Goal: Task Accomplishment & Management: Manage account settings

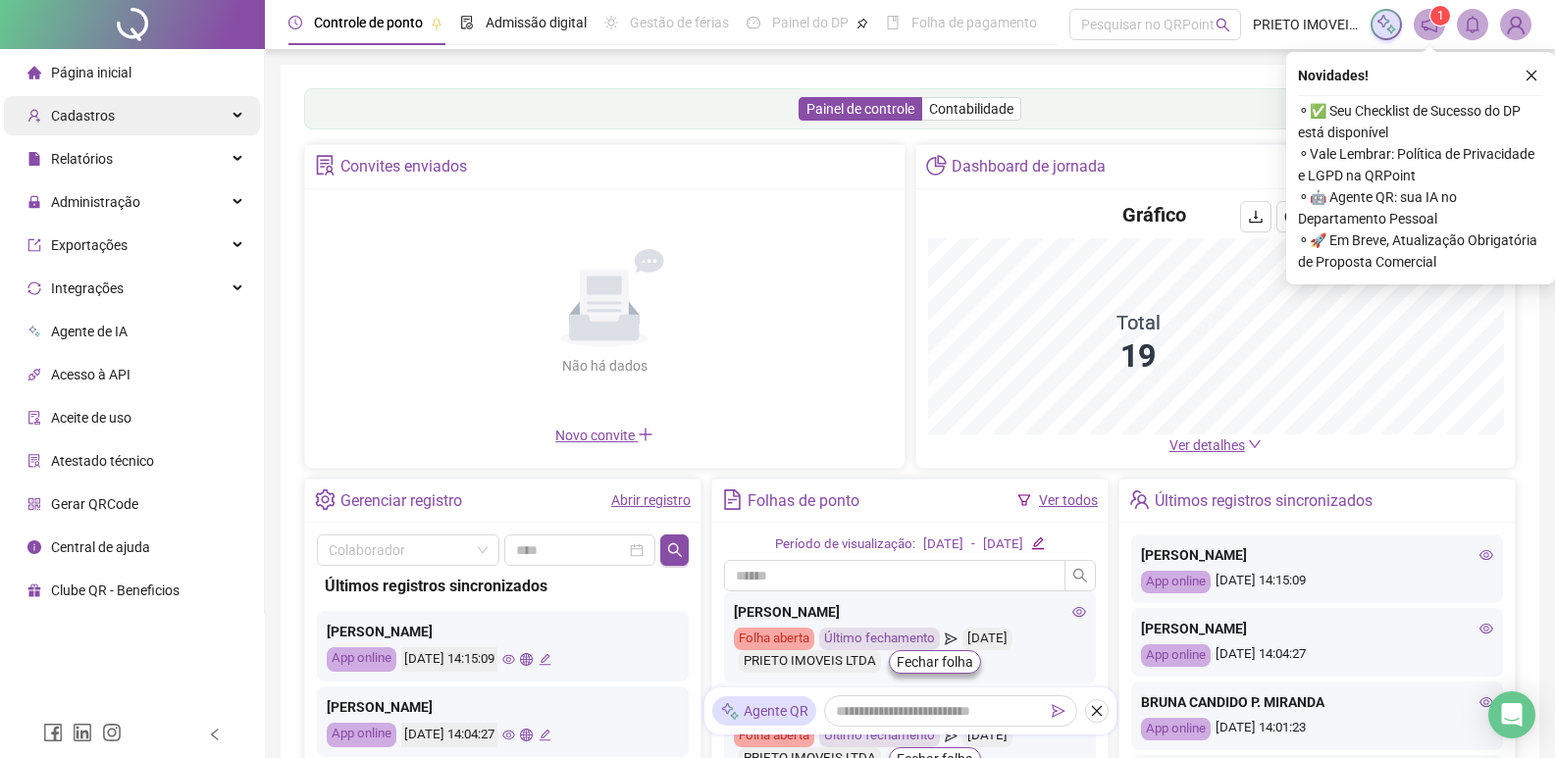
click at [92, 116] on span "Cadastros" at bounding box center [83, 116] width 64 height 16
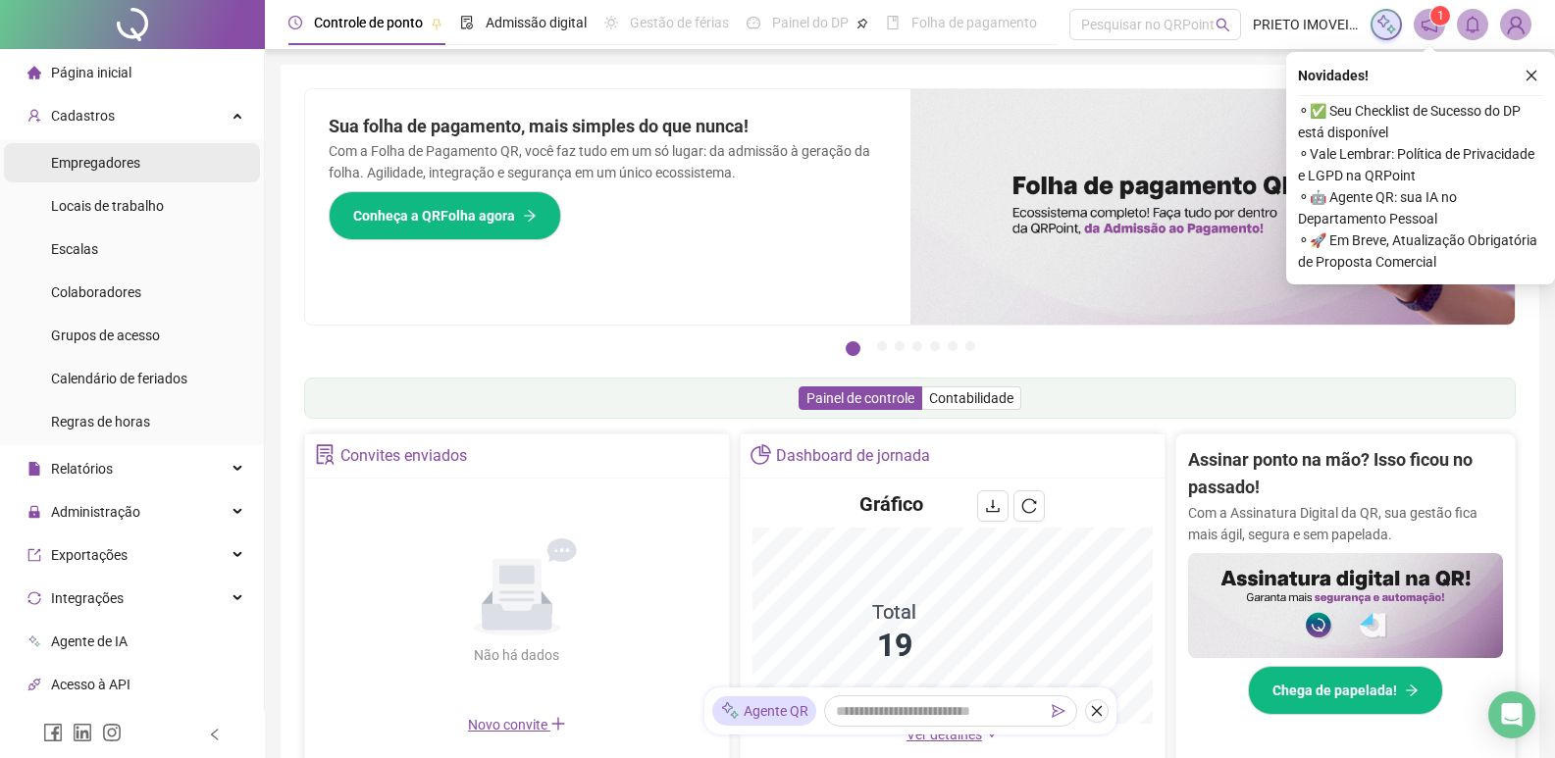
click at [121, 168] on span "Empregadores" at bounding box center [95, 163] width 89 height 16
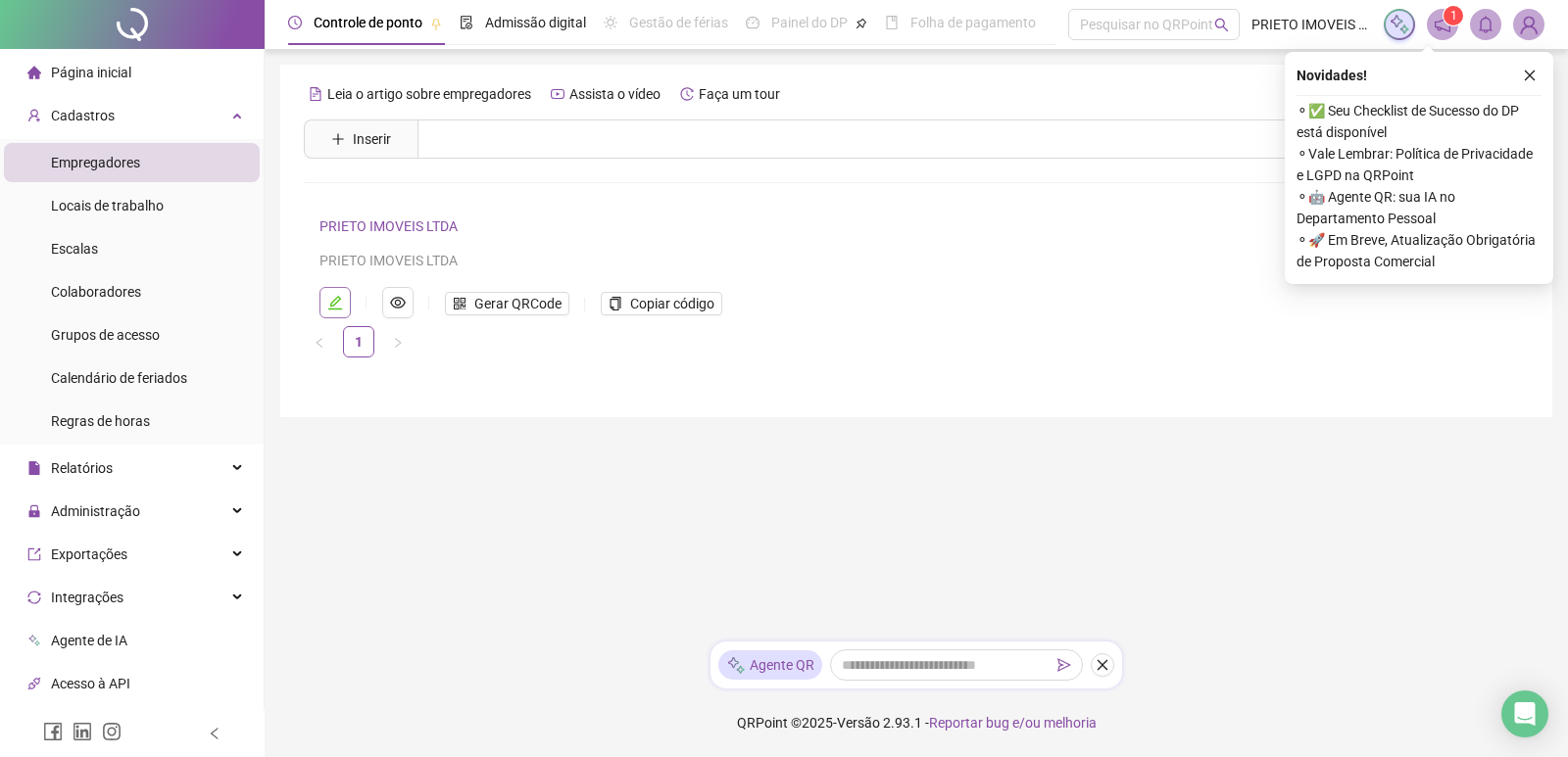
click at [330, 304] on icon "edit" at bounding box center [336, 303] width 16 height 16
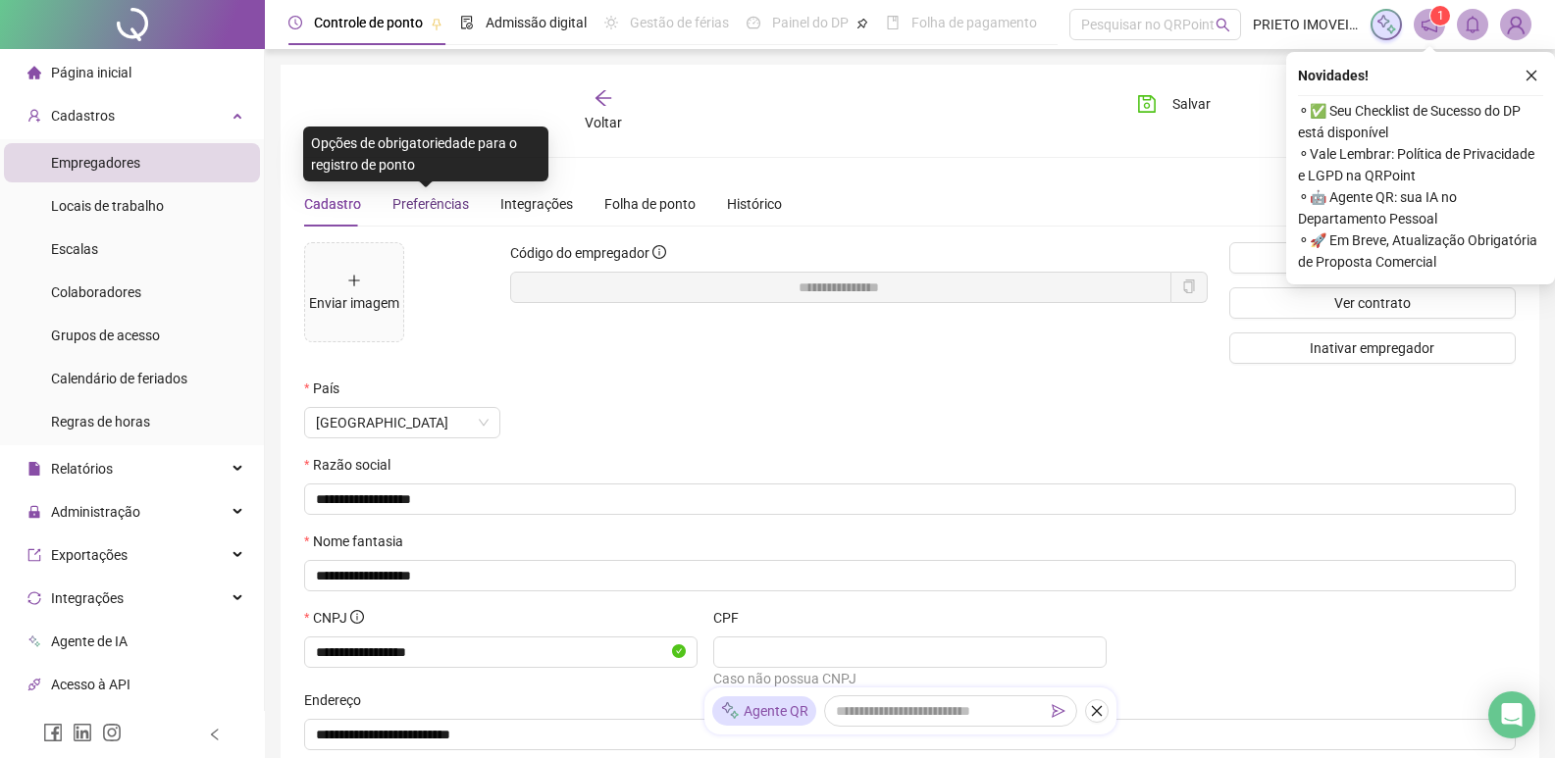
click at [421, 209] on span "Preferências" at bounding box center [430, 204] width 77 height 16
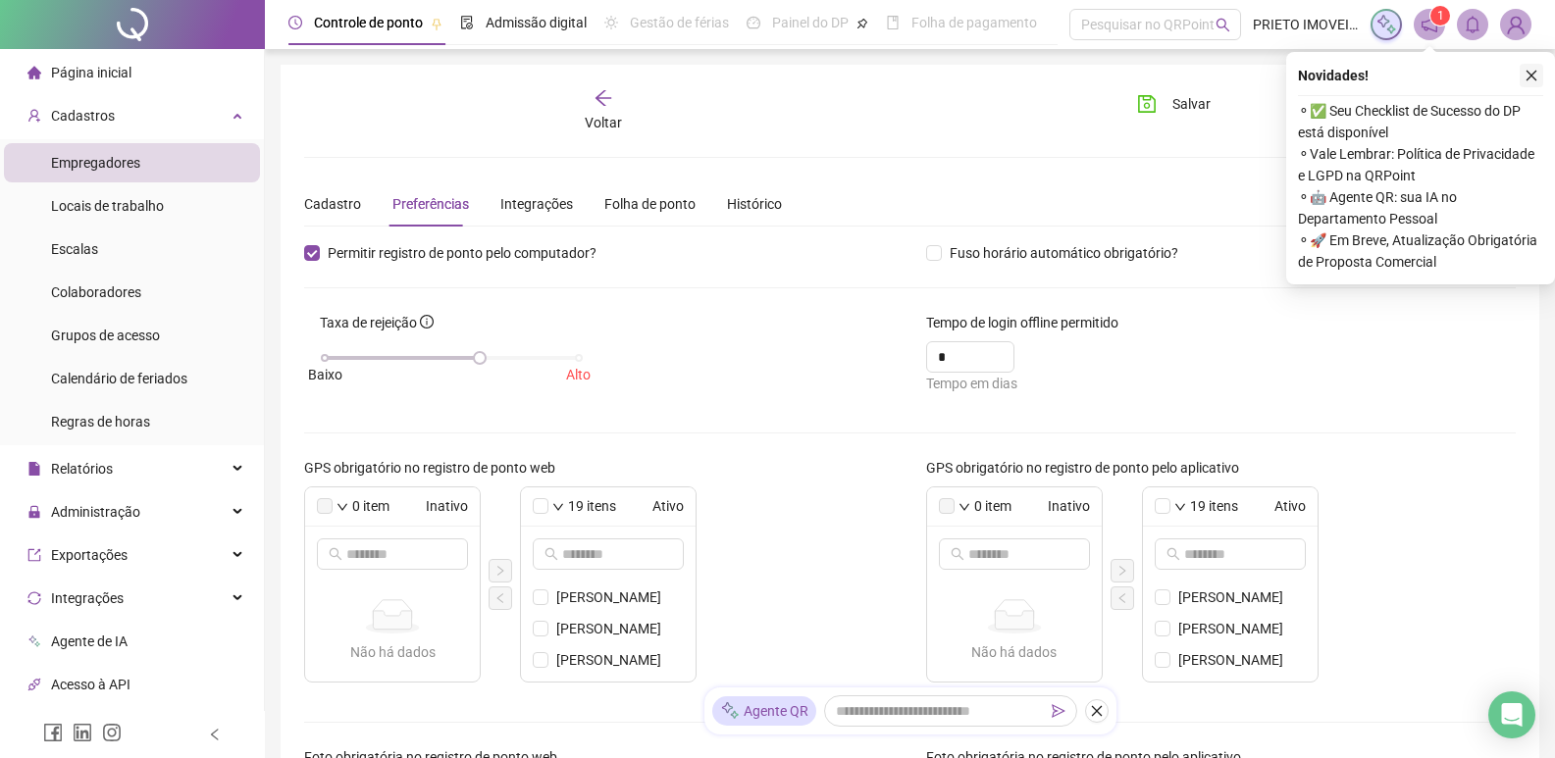
click at [1527, 76] on icon "close" at bounding box center [1532, 76] width 14 height 14
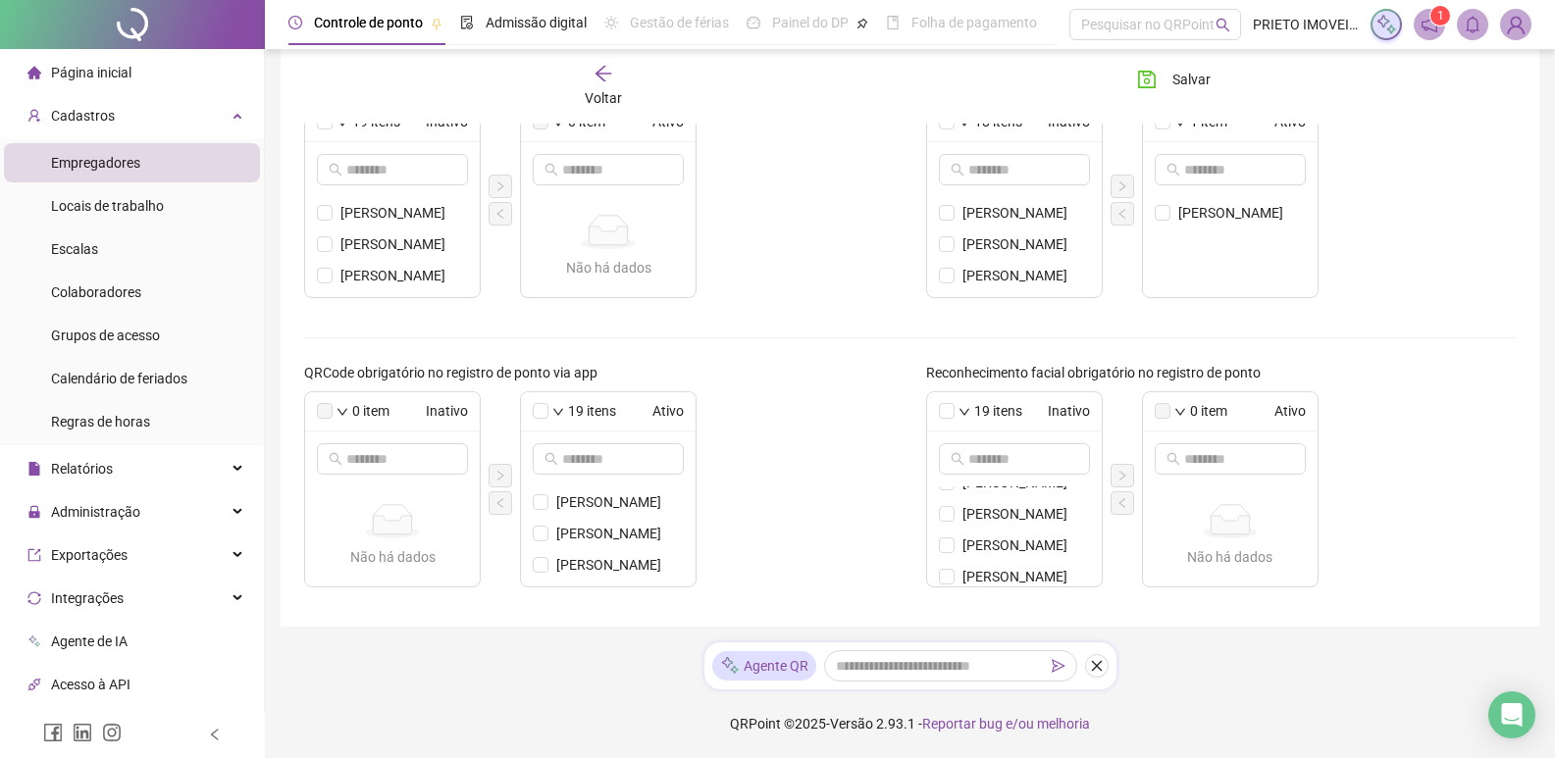
scroll to position [98, 0]
click at [1019, 567] on span "[PERSON_NAME]" at bounding box center [1027, 561] width 128 height 22
click at [1120, 473] on icon "right" at bounding box center [1123, 476] width 12 height 12
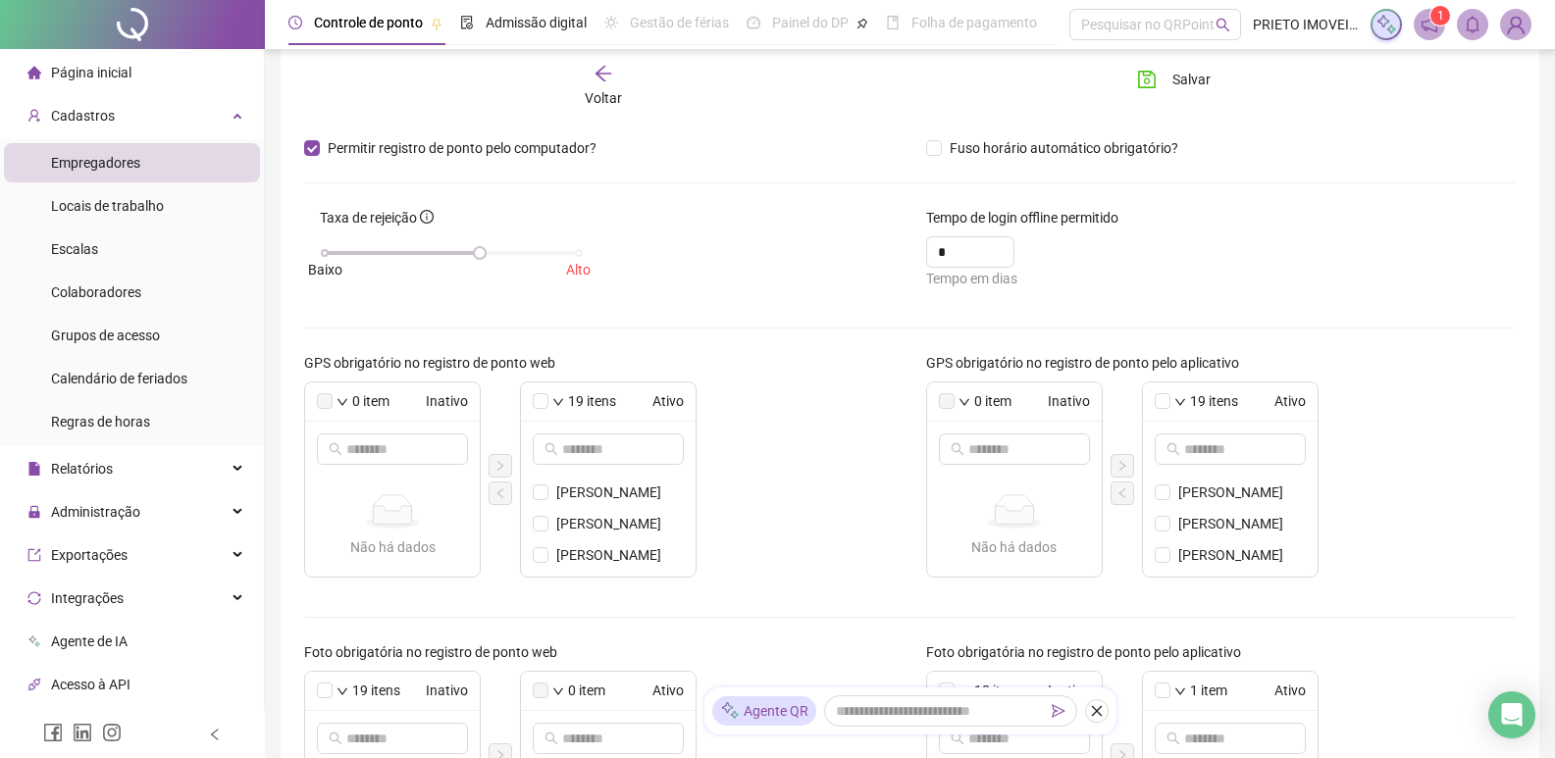
scroll to position [0, 0]
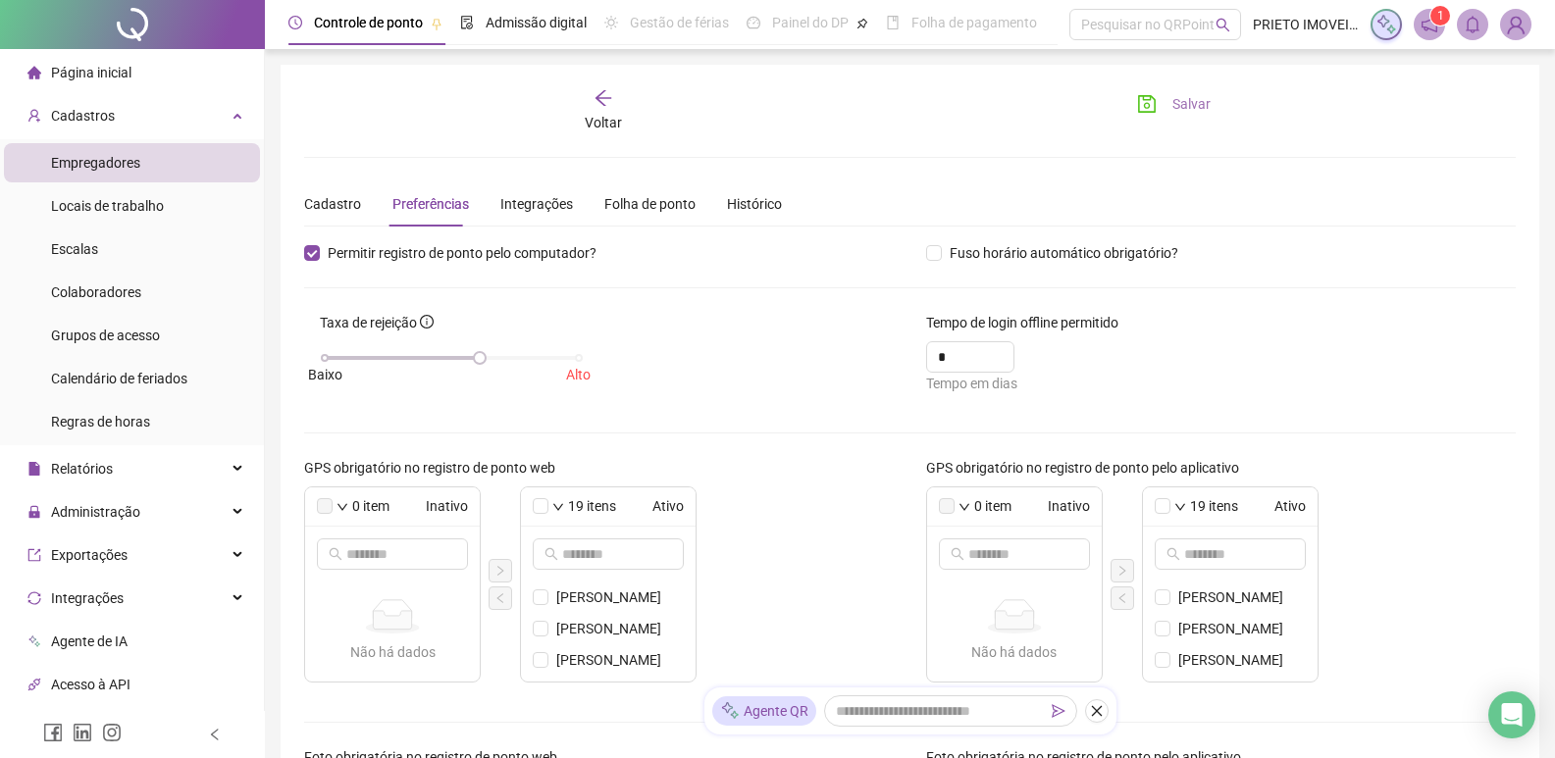
click at [1167, 103] on button "Salvar" at bounding box center [1173, 103] width 103 height 31
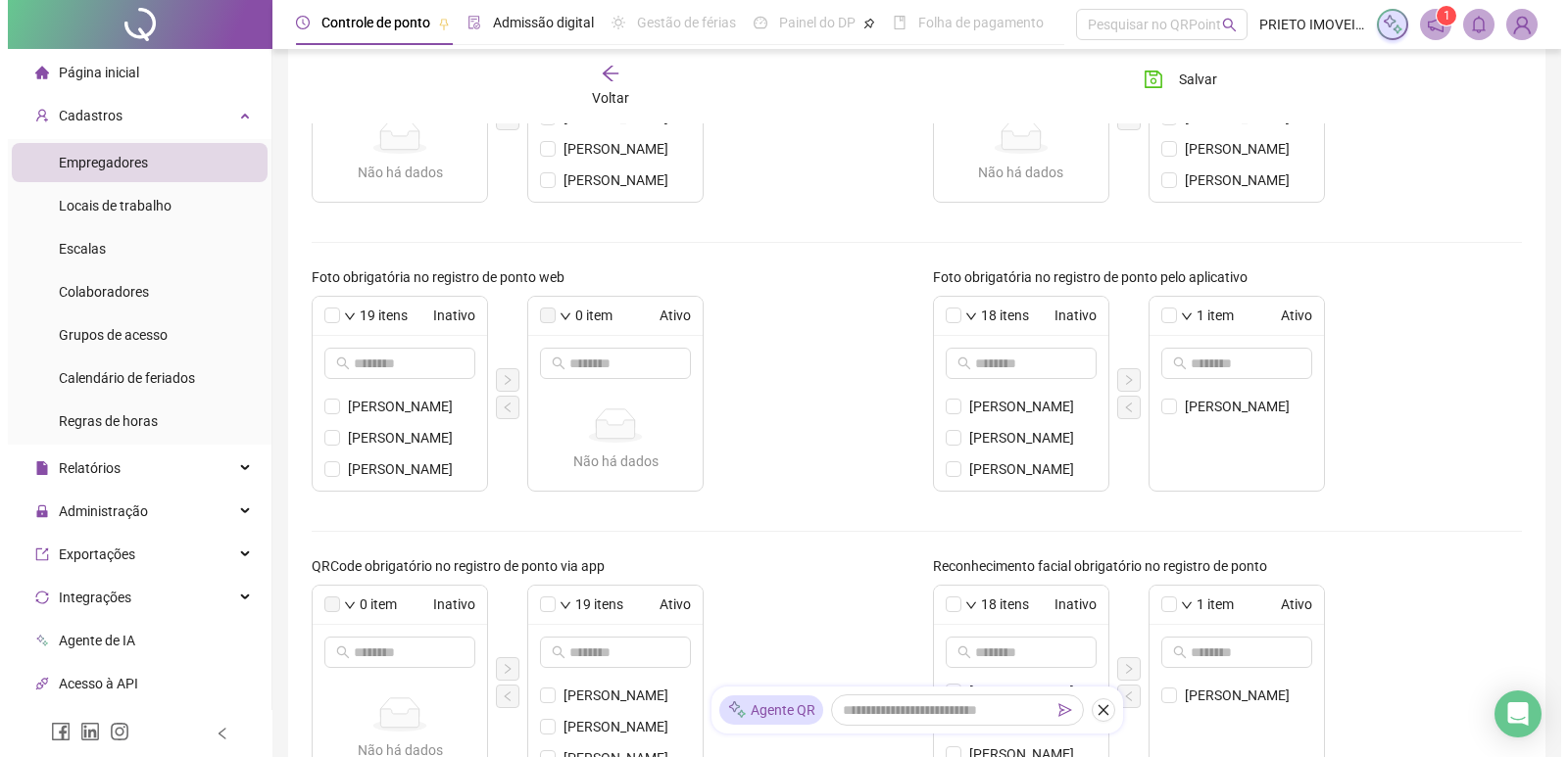
scroll to position [477, 0]
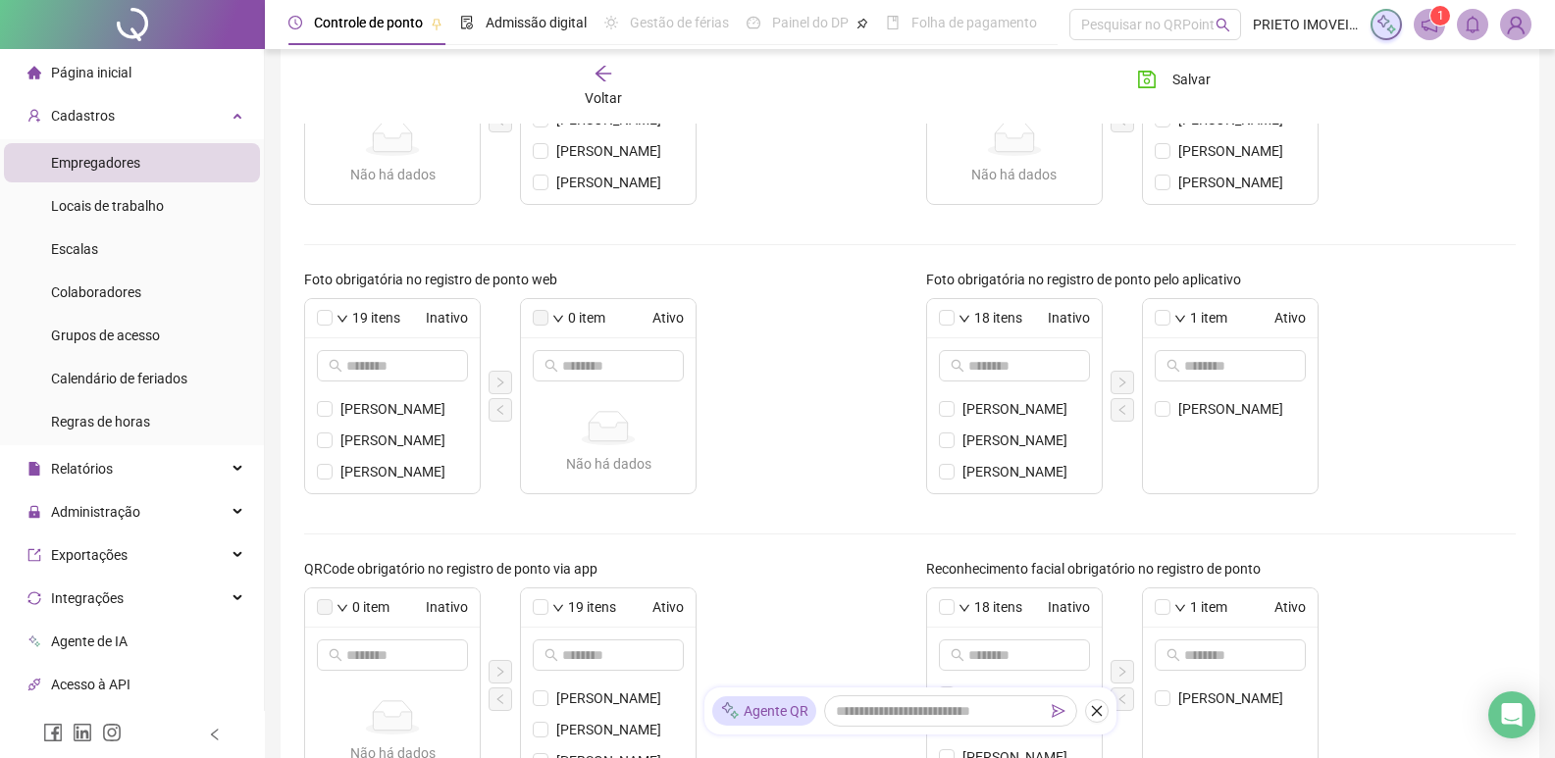
click at [1521, 21] on img at bounding box center [1515, 24] width 29 height 29
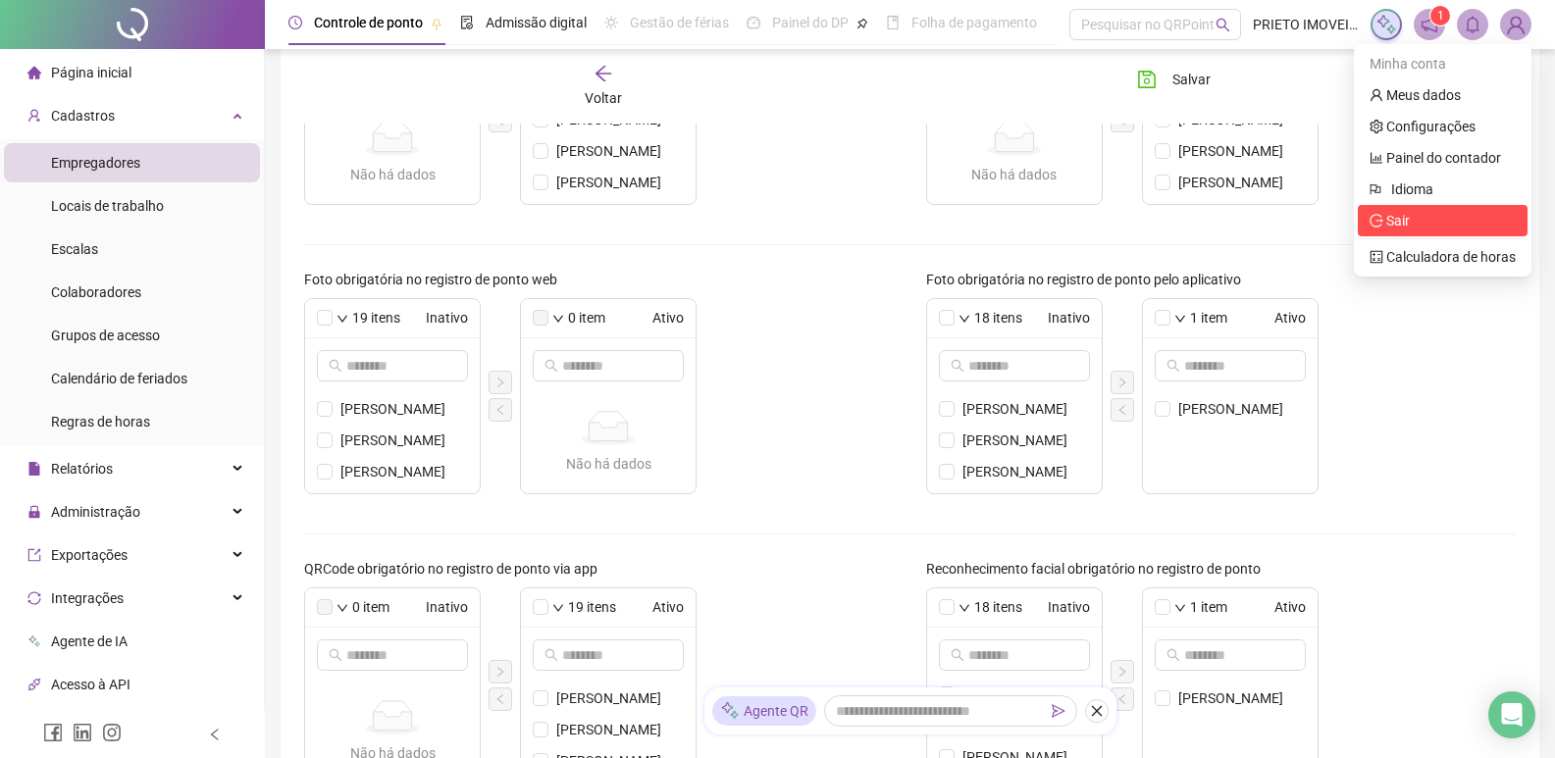
click at [1387, 233] on li "Sair" at bounding box center [1443, 220] width 170 height 31
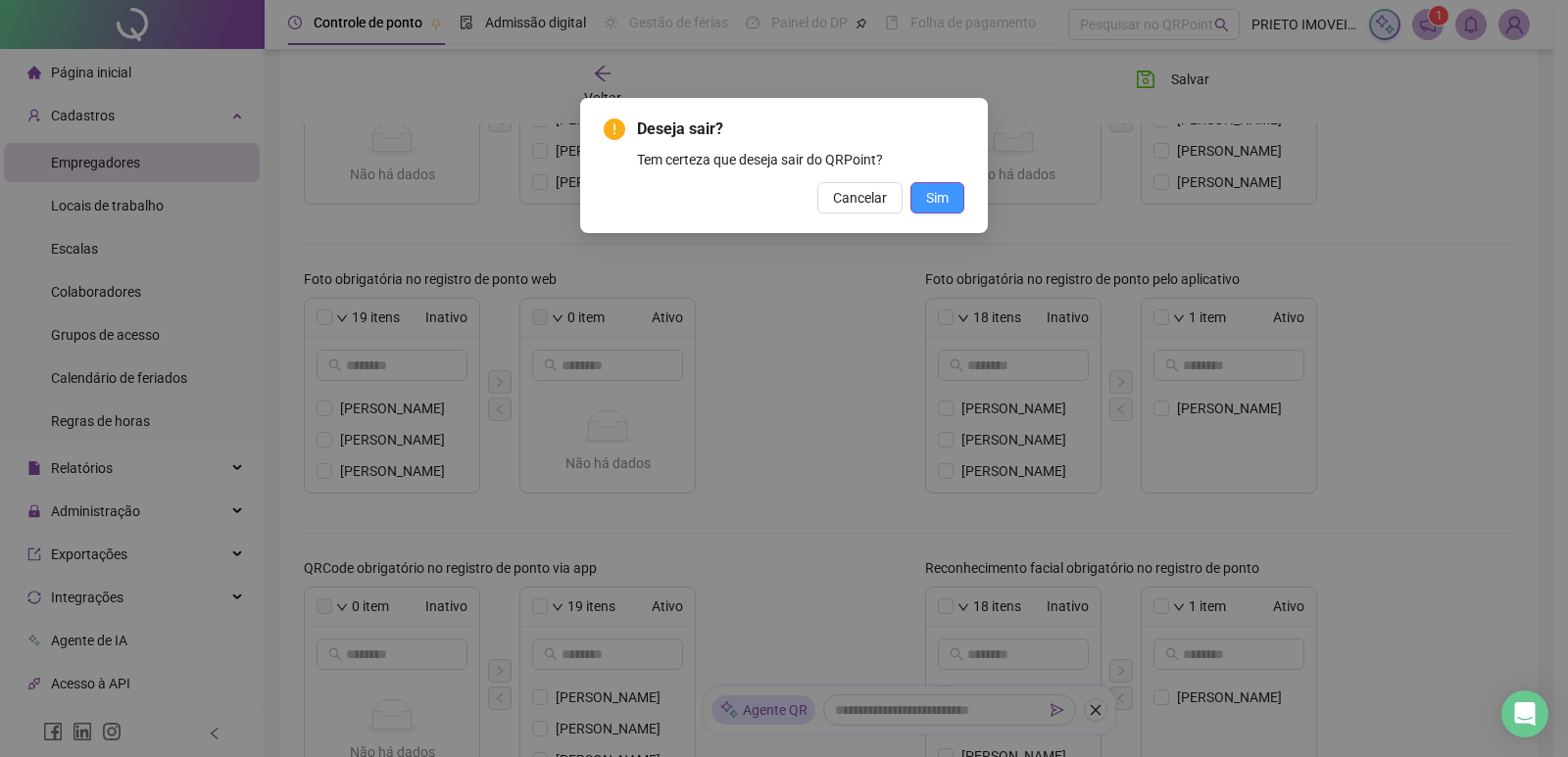
click at [951, 196] on button "Sim" at bounding box center [938, 198] width 54 height 31
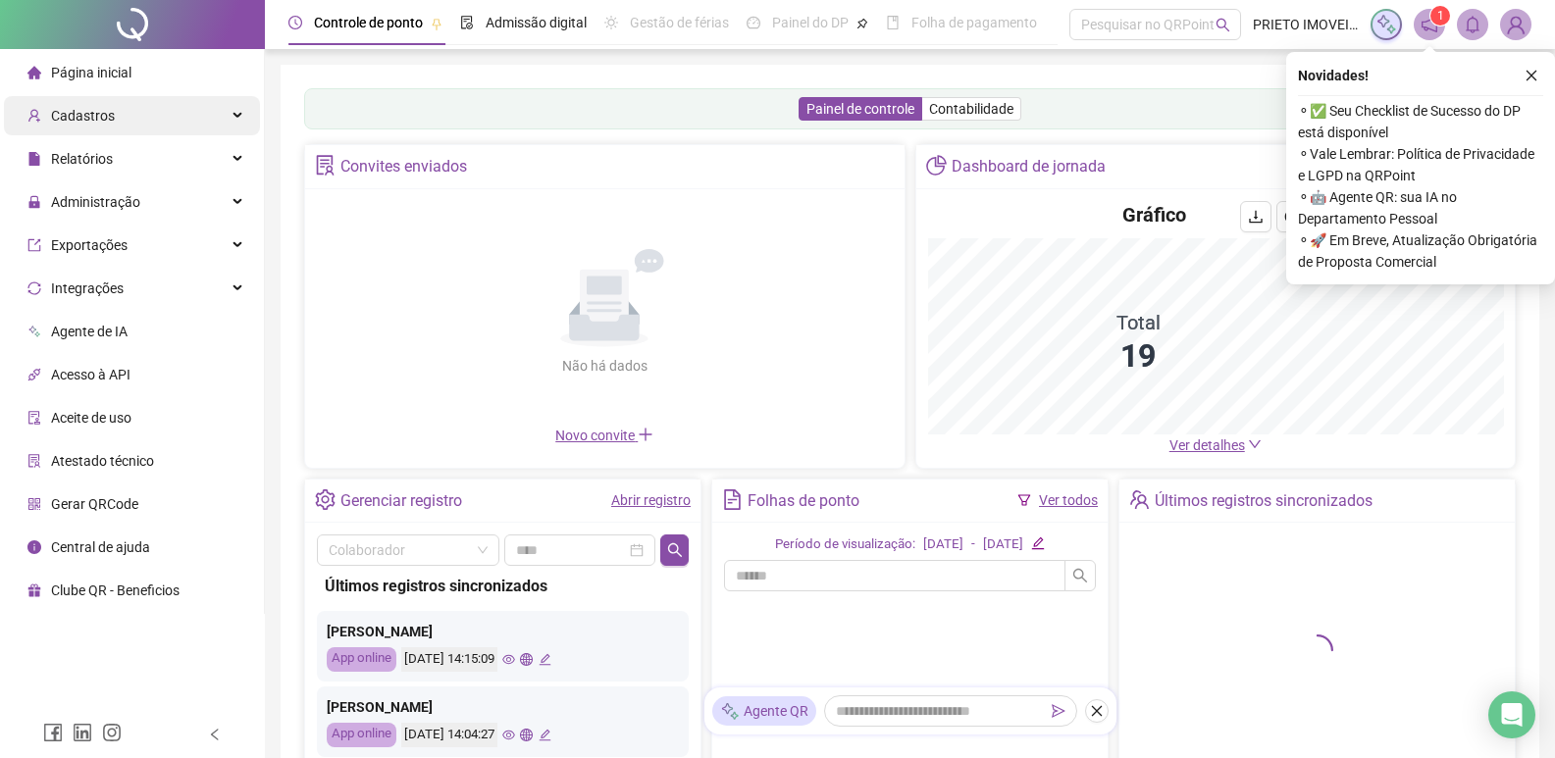
click at [50, 119] on span "Cadastros" at bounding box center [70, 116] width 87 height 16
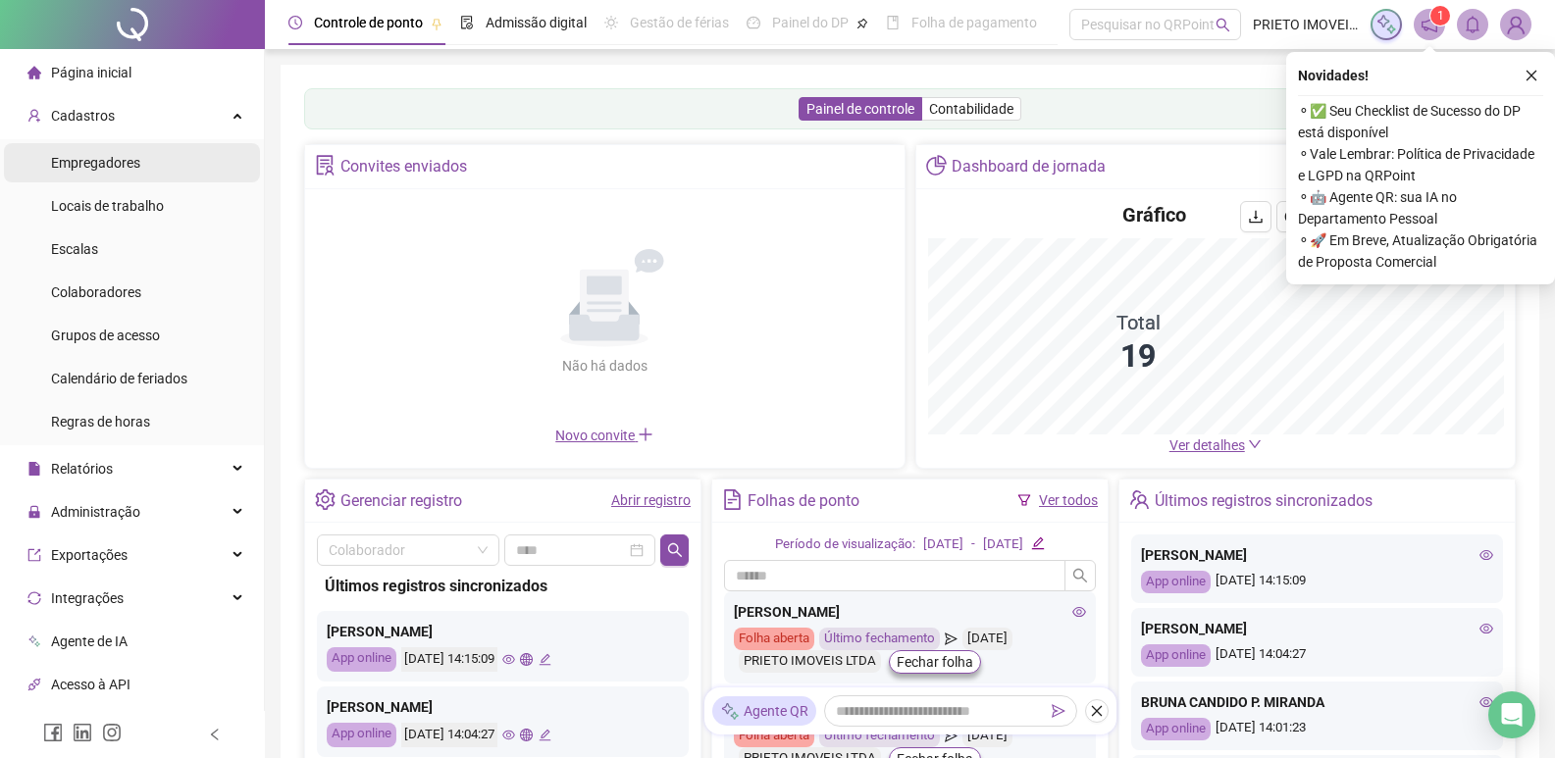
click at [154, 160] on li "Empregadores" at bounding box center [132, 162] width 256 height 39
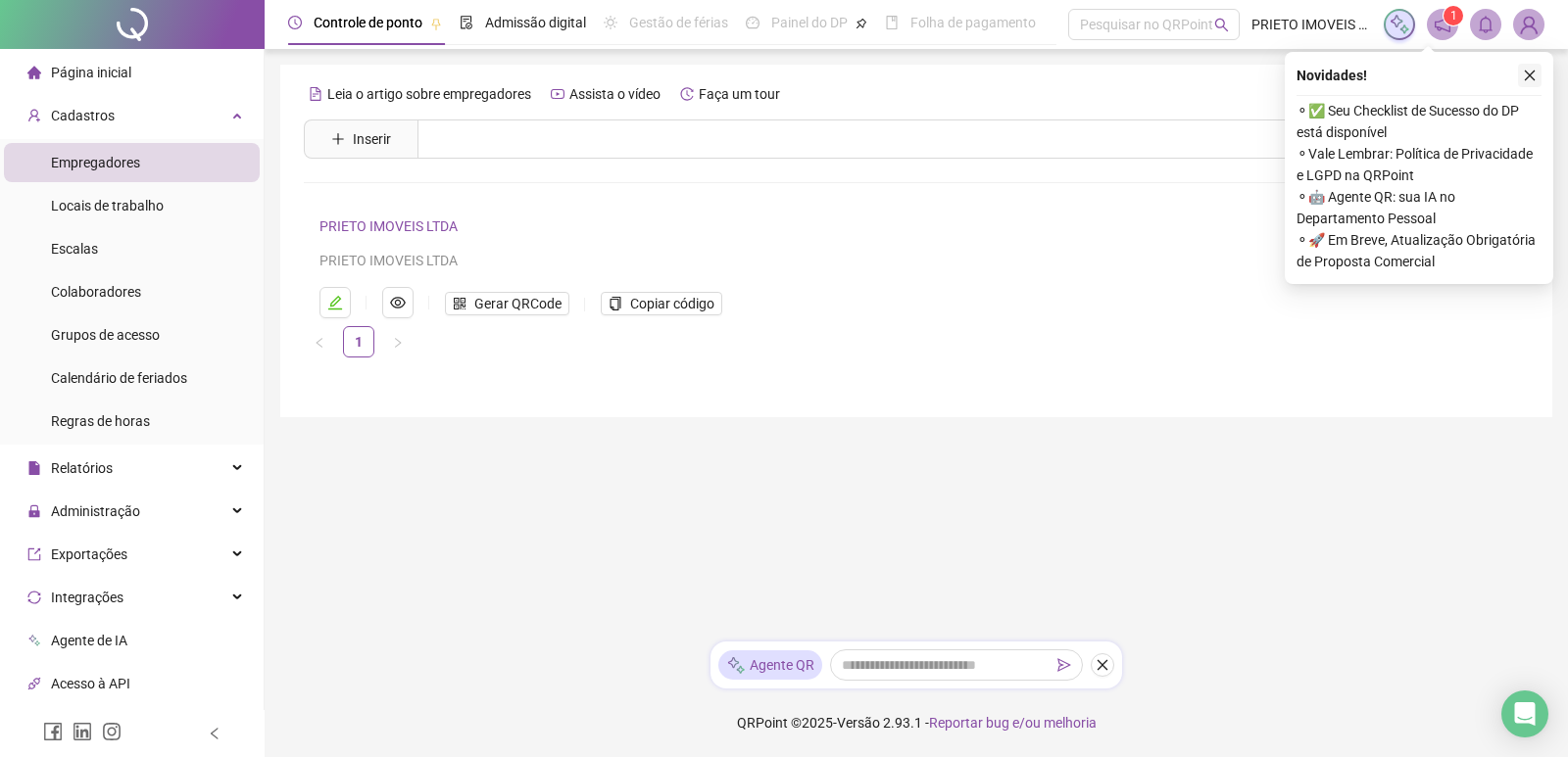
click at [1524, 74] on icon "close" at bounding box center [1530, 76] width 14 height 14
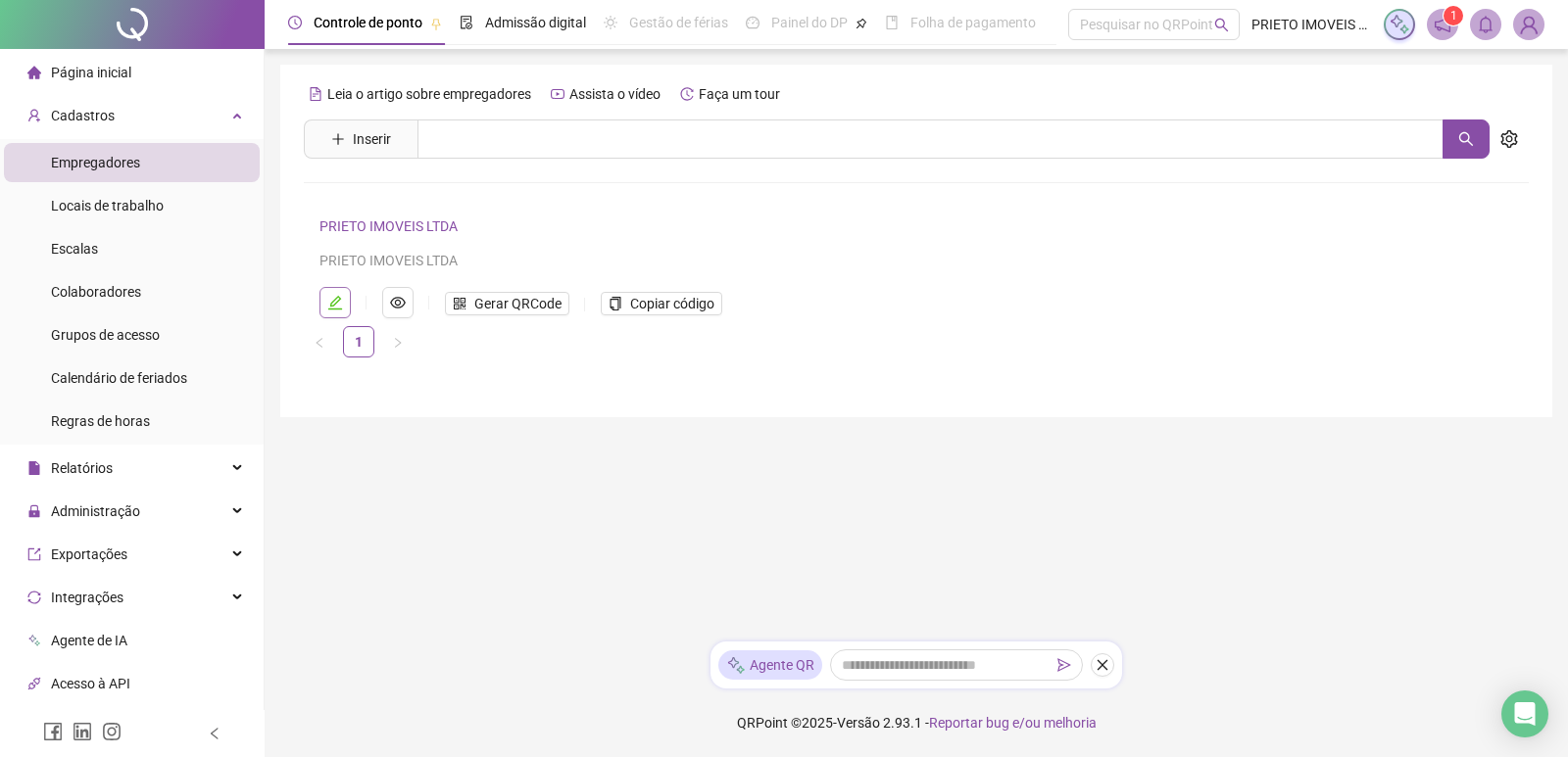
click at [332, 297] on icon "edit" at bounding box center [336, 303] width 16 height 16
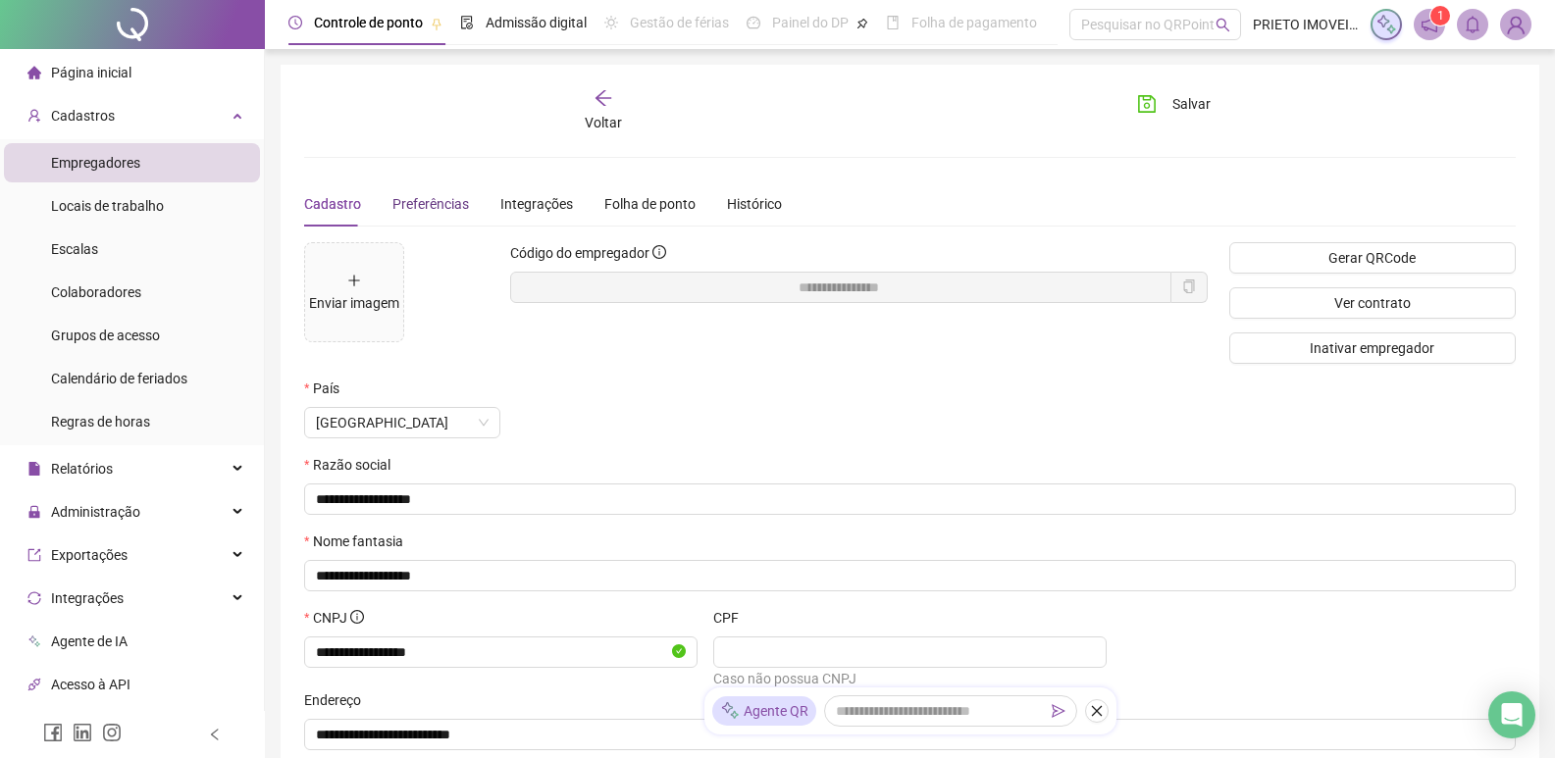
click at [435, 201] on span "Preferências" at bounding box center [430, 204] width 77 height 16
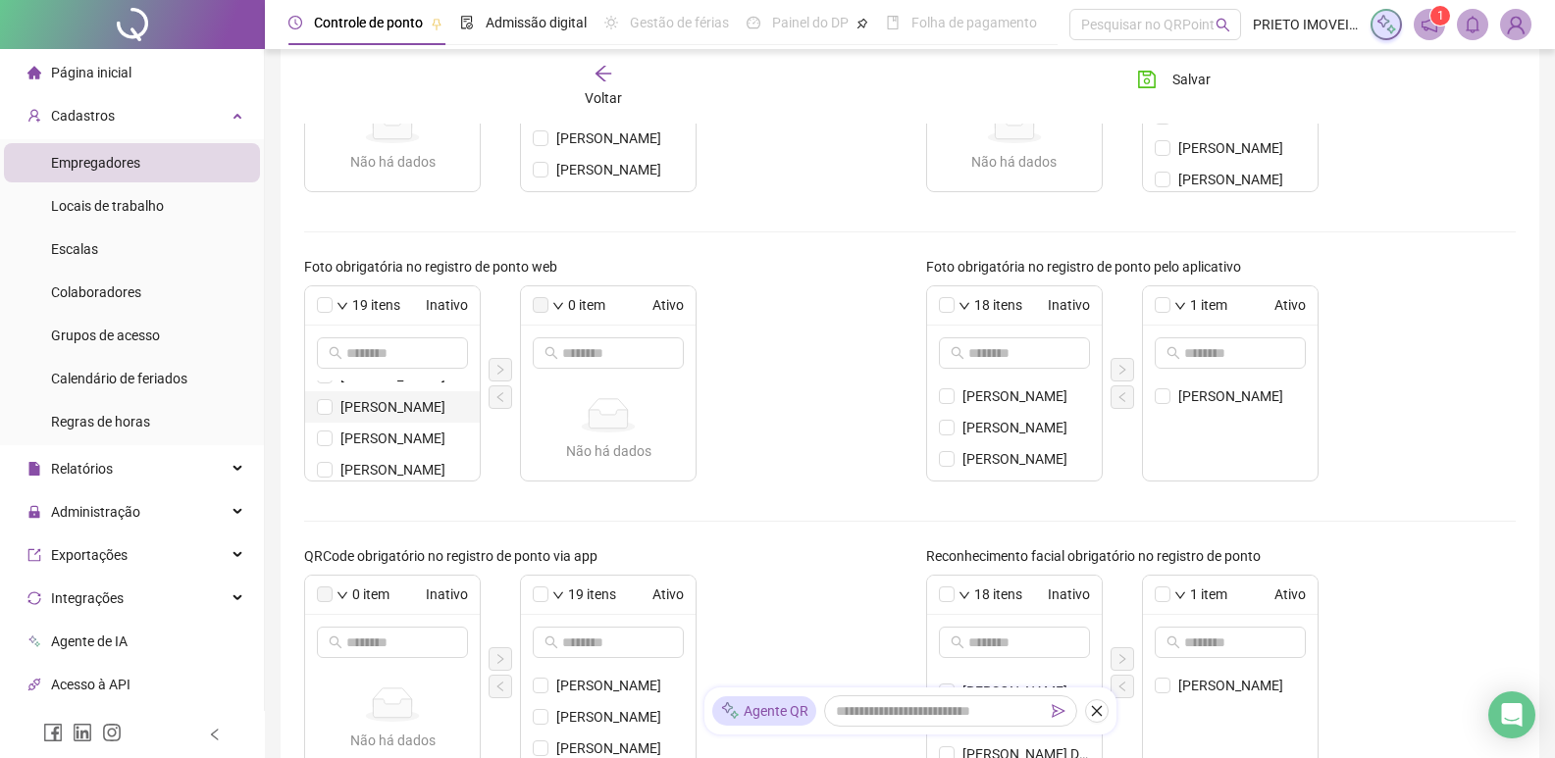
scroll to position [98, 0]
click at [421, 454] on span "[PERSON_NAME]" at bounding box center [404, 455] width 128 height 22
click at [498, 369] on icon "right" at bounding box center [501, 370] width 12 height 12
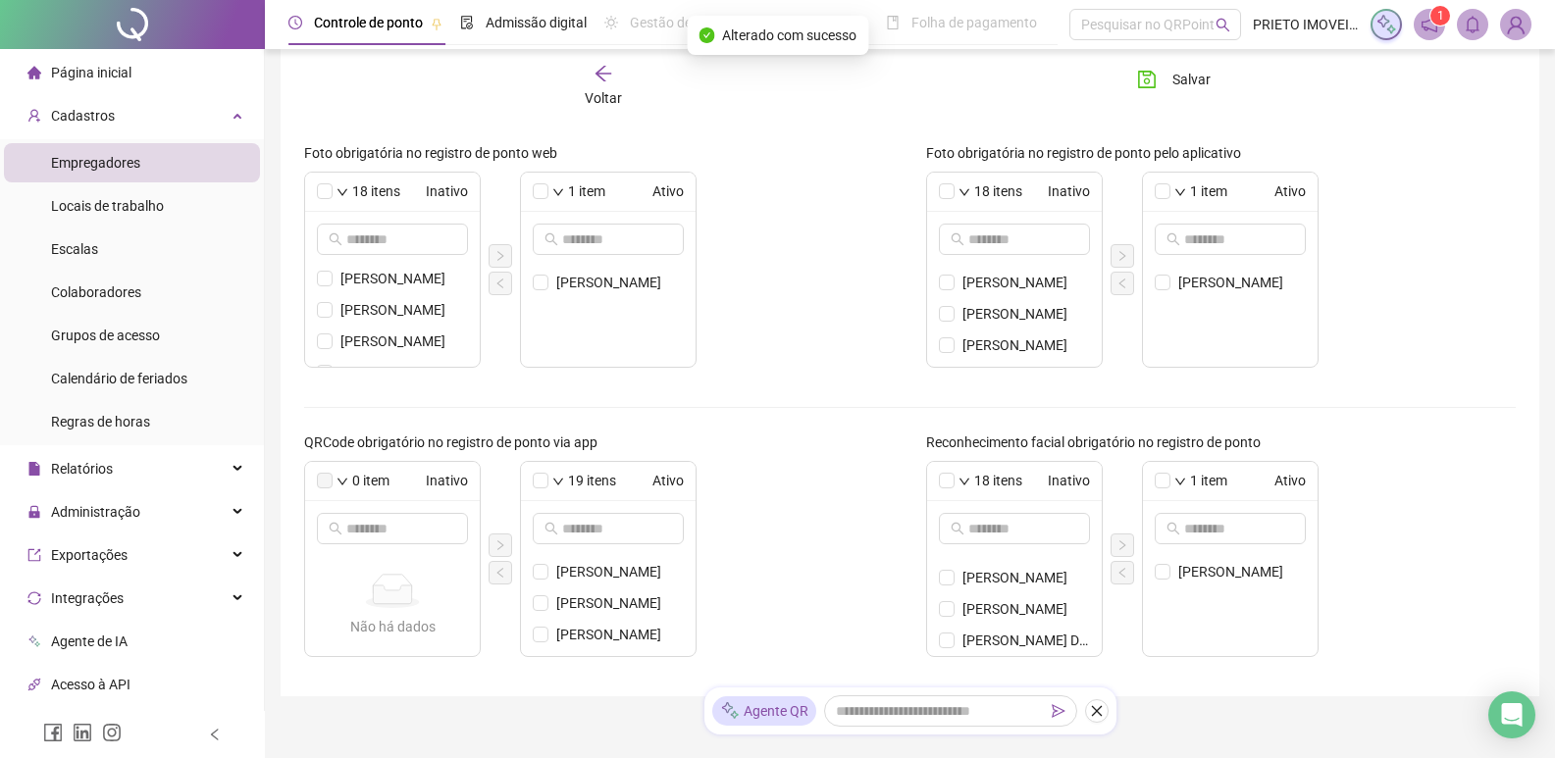
scroll to position [674, 0]
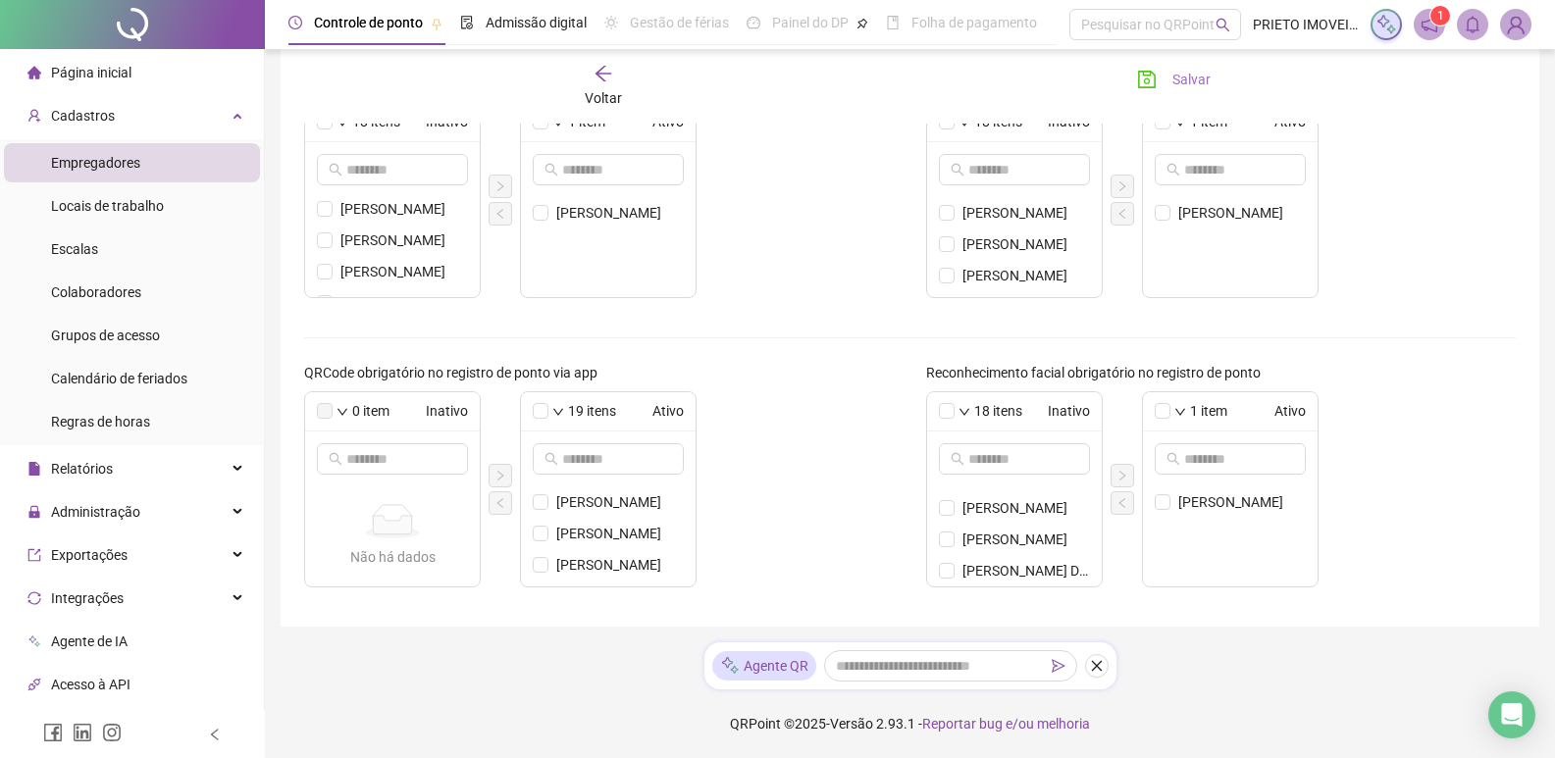
click at [1183, 78] on span "Salvar" at bounding box center [1192, 80] width 38 height 22
click at [1516, 22] on img at bounding box center [1515, 24] width 29 height 29
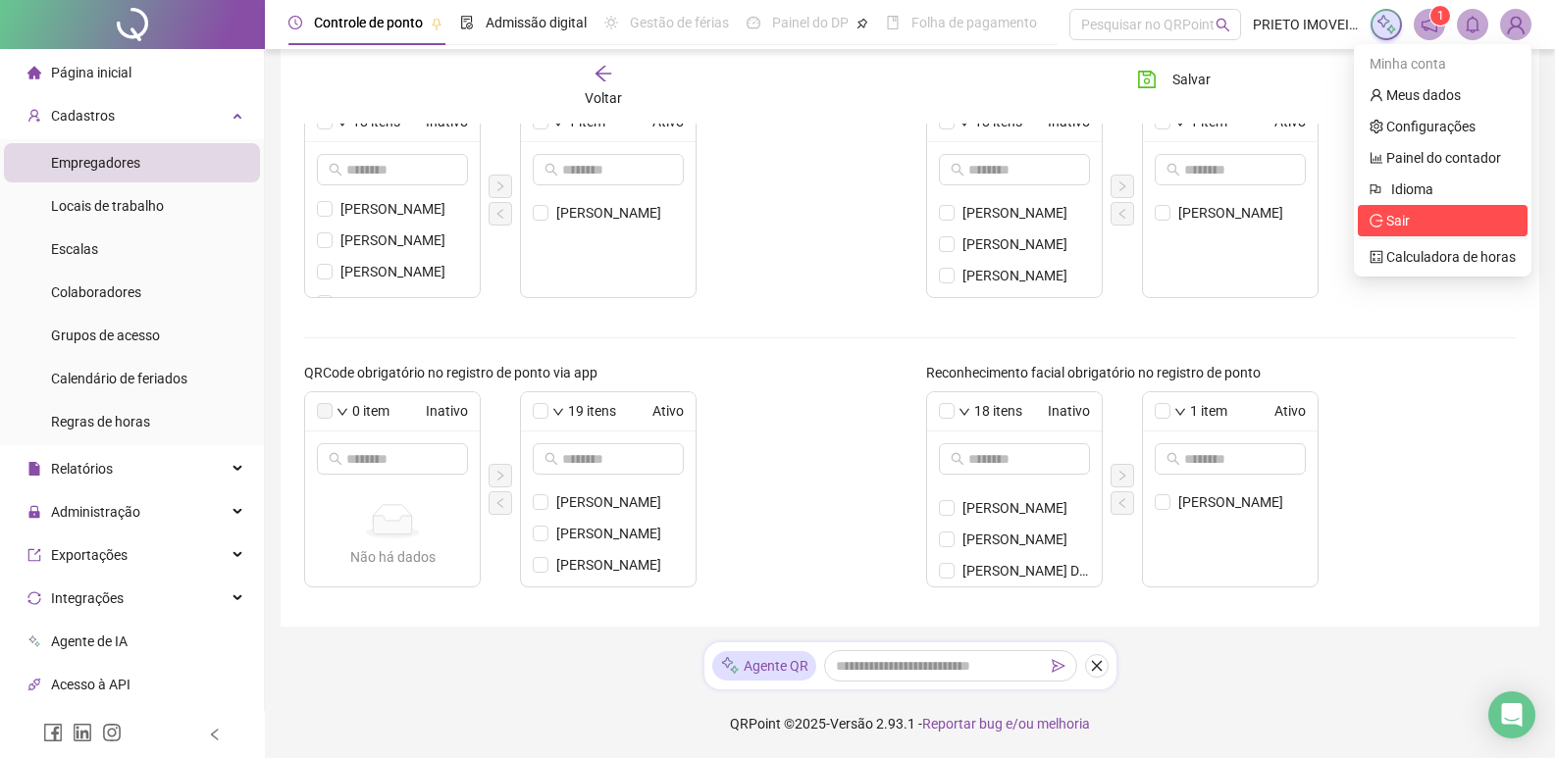
click at [1399, 213] on span "Sair" at bounding box center [1398, 221] width 24 height 16
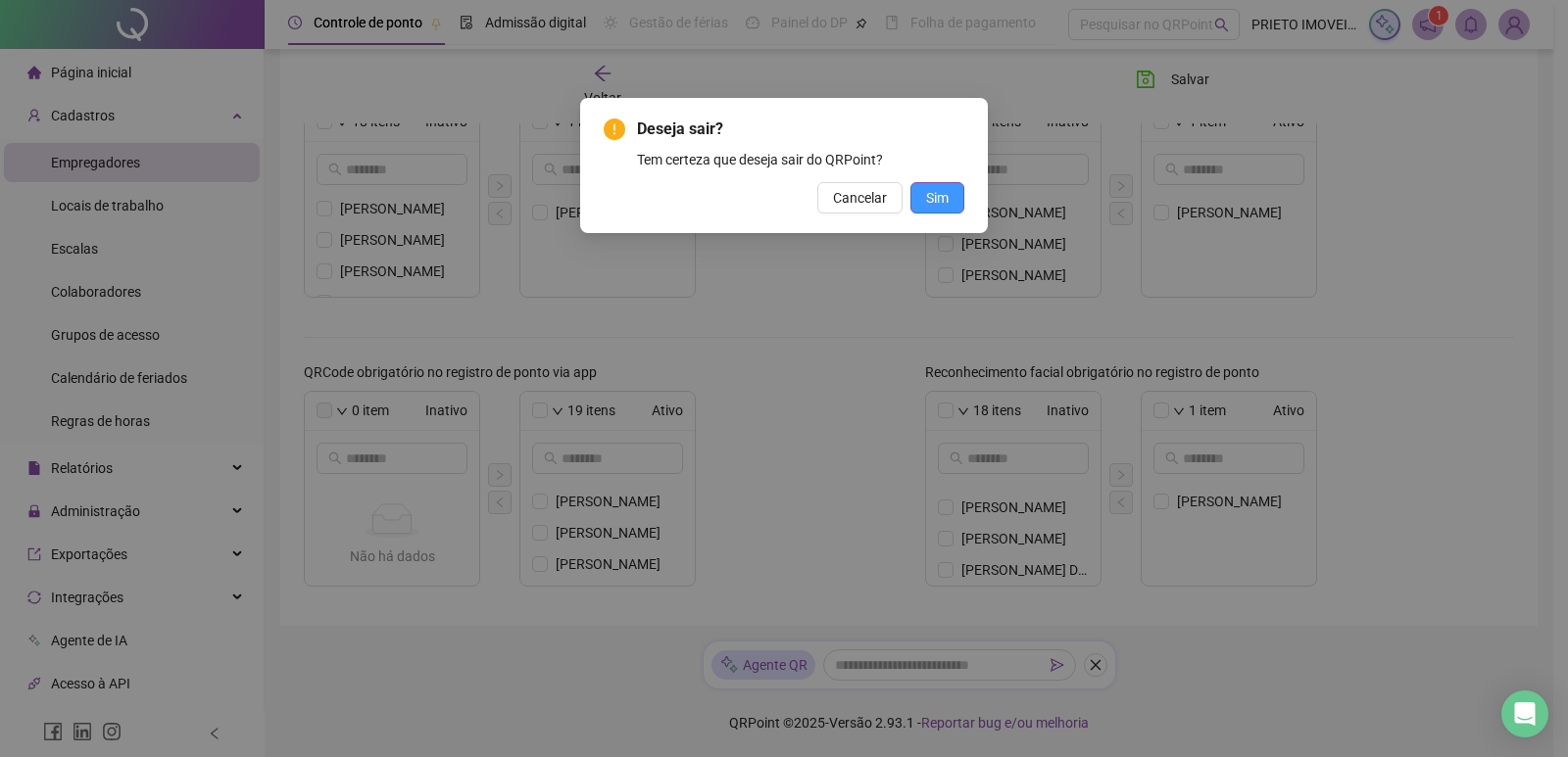
click at [941, 191] on span "Sim" at bounding box center [937, 198] width 23 height 22
